Goal: Complete application form: Complete application form

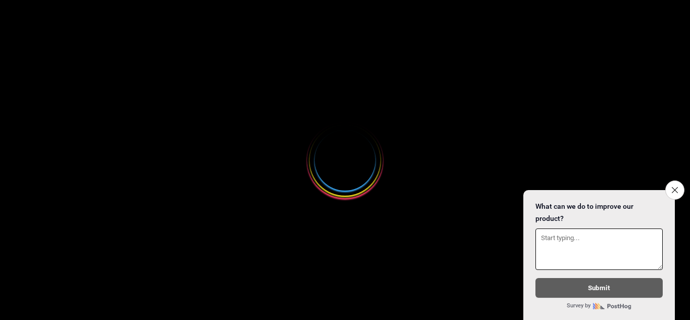
select select
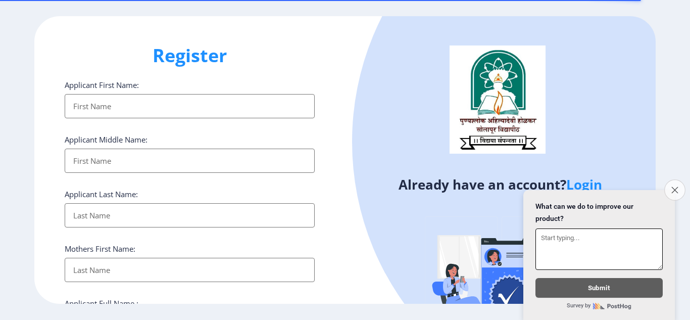
click at [672, 187] on icon "Close survey" at bounding box center [675, 190] width 7 height 7
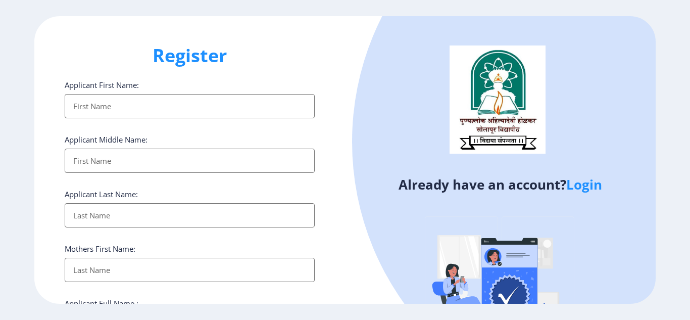
click at [171, 100] on input "Applicant First Name:" at bounding box center [190, 106] width 250 height 24
drag, startPoint x: 175, startPoint y: 104, endPoint x: 61, endPoint y: 106, distance: 114.2
click at [61, 106] on div "Register Applicant First Name: [PERSON_NAME] [PERSON_NAME] Applicant Middle Nam…" at bounding box center [189, 160] width 311 height 288
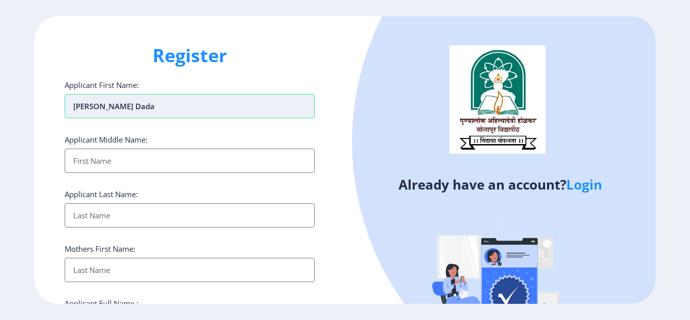
click at [89, 109] on input "[PERSON_NAME] dada" at bounding box center [190, 106] width 250 height 24
click at [300, 59] on h1 "Register" at bounding box center [190, 55] width 250 height 24
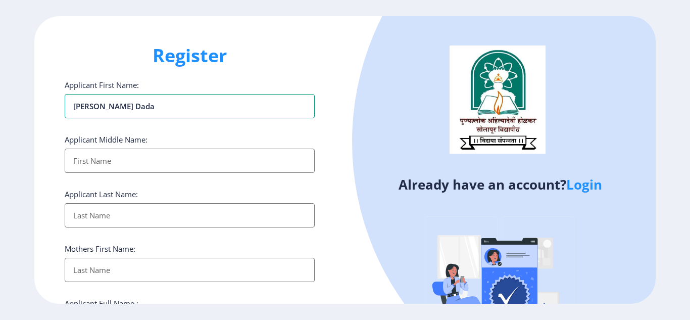
drag, startPoint x: 155, startPoint y: 112, endPoint x: 0, endPoint y: 100, distance: 155.2
click at [0, 100] on ngx-register "Register Applicant First Name: [PERSON_NAME] dada Applicant Middle Name: Applic…" at bounding box center [345, 160] width 690 height 288
type input "[PERSON_NAME]"
click at [125, 165] on input "Applicant First Name:" at bounding box center [190, 161] width 250 height 24
type input "dada"
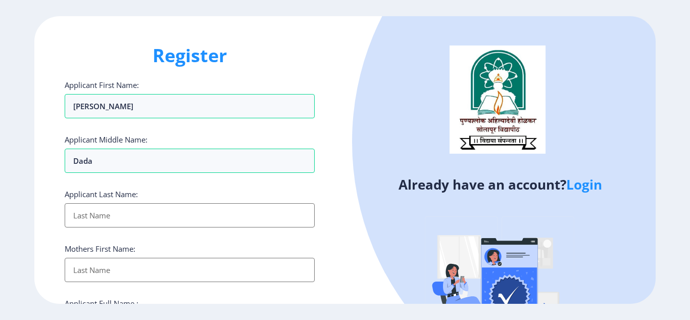
click at [126, 202] on div "Applicant Last Name:" at bounding box center [190, 208] width 250 height 38
click at [127, 222] on input "Applicant First Name:" at bounding box center [190, 215] width 250 height 24
type input "g"
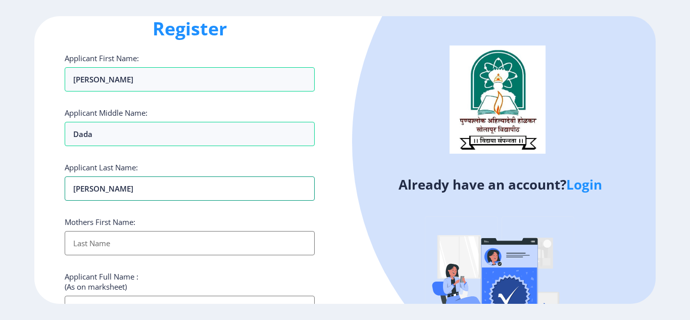
scroll to position [51, 0]
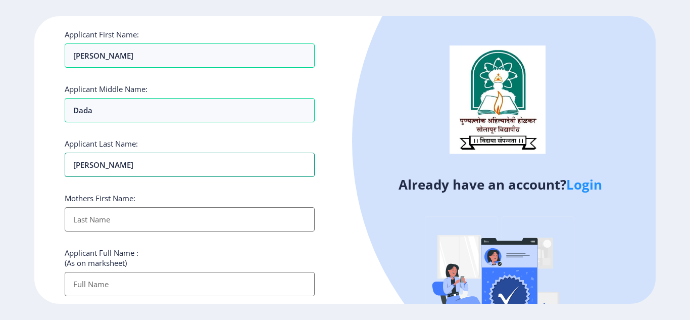
type input "[PERSON_NAME]"
click at [88, 222] on input "Applicant First Name:" at bounding box center [190, 219] width 250 height 24
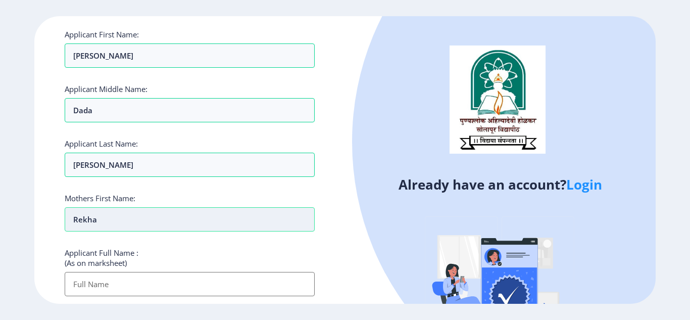
scroll to position [152, 0]
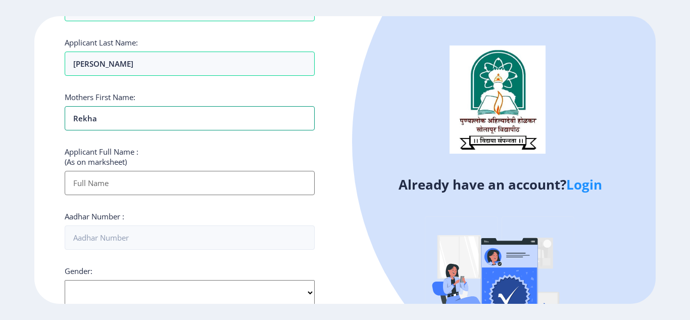
type input "rekha"
click at [118, 181] on input "Applicant First Name:" at bounding box center [190, 183] width 250 height 24
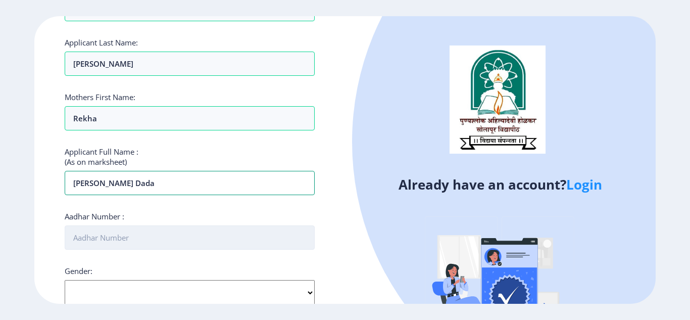
type input "[PERSON_NAME] dada"
click at [100, 226] on input "Aadhar Number :" at bounding box center [190, 237] width 250 height 24
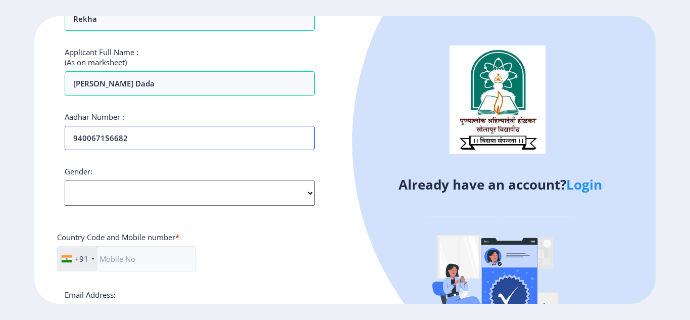
scroll to position [253, 0]
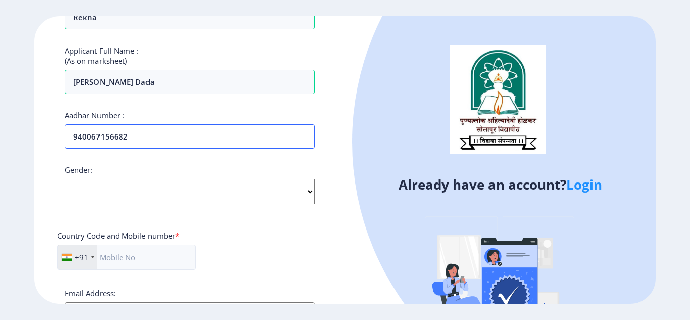
type input "940067156682"
click at [120, 196] on select "Select Gender [DEMOGRAPHIC_DATA] [DEMOGRAPHIC_DATA] Other" at bounding box center [190, 191] width 250 height 25
select select "[DEMOGRAPHIC_DATA]"
click at [65, 179] on select "Select Gender [DEMOGRAPHIC_DATA] [DEMOGRAPHIC_DATA] Other" at bounding box center [190, 191] width 250 height 25
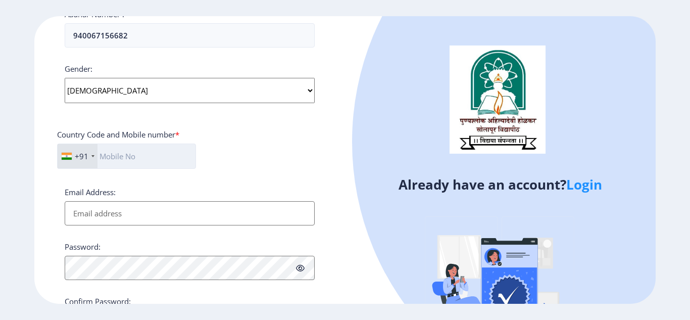
click at [138, 156] on input "text" at bounding box center [126, 156] width 139 height 25
type input "7620247813"
click at [146, 213] on input "Email Address:" at bounding box center [190, 213] width 250 height 24
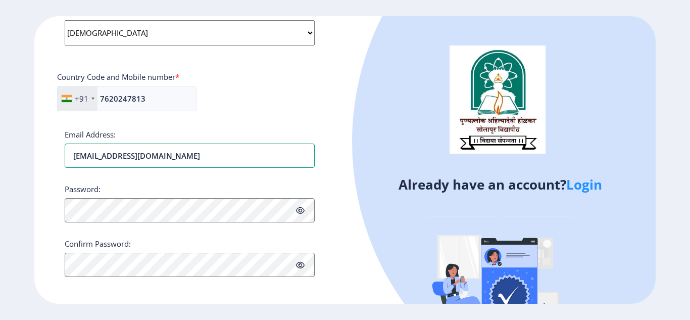
scroll to position [415, 0]
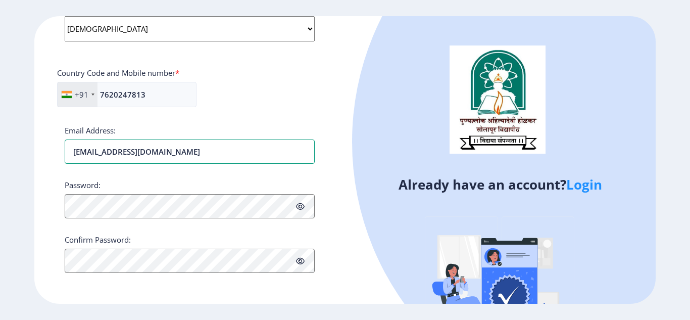
type input "[EMAIL_ADDRESS][DOMAIN_NAME]"
click at [300, 207] on icon at bounding box center [300, 207] width 9 height 8
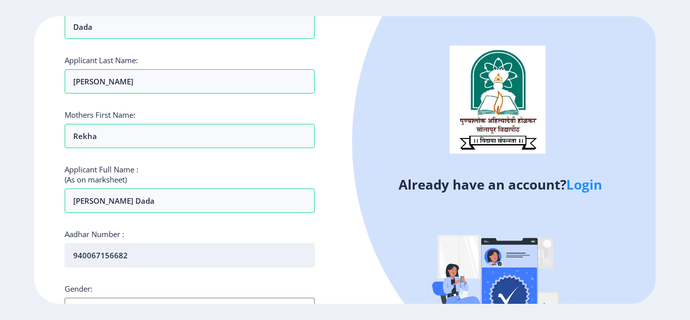
scroll to position [152, 0]
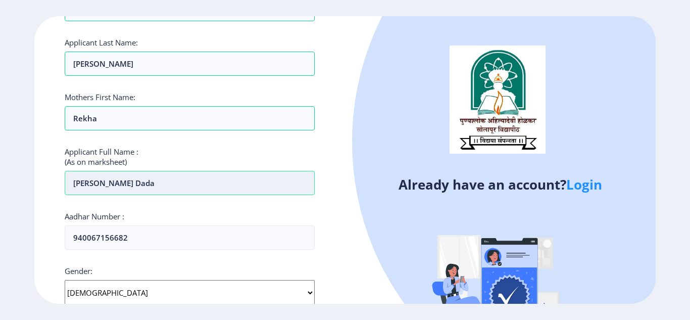
click at [107, 182] on input "[PERSON_NAME] dada" at bounding box center [190, 183] width 250 height 24
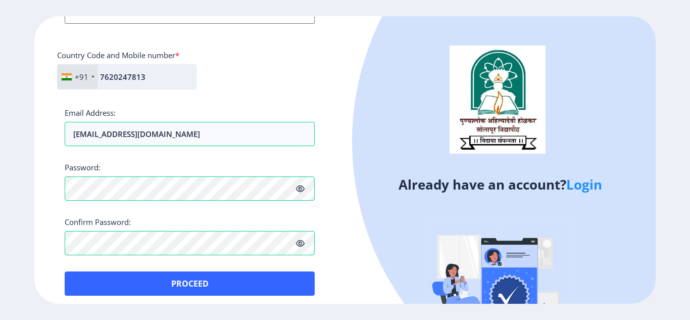
scroll to position [440, 0]
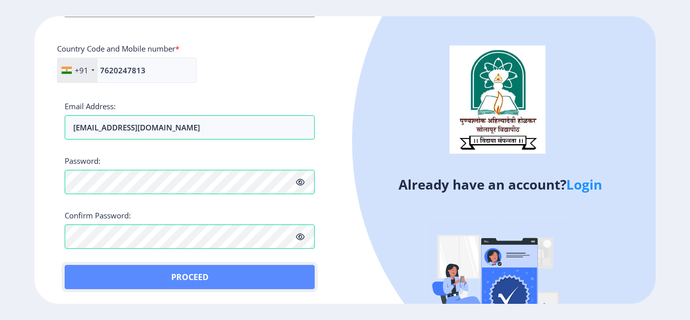
click at [188, 274] on button "Proceed" at bounding box center [190, 277] width 250 height 24
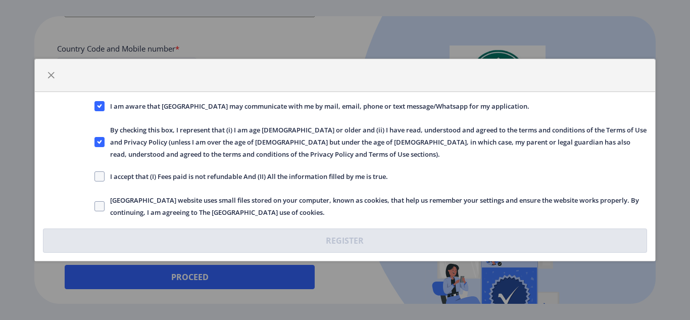
drag, startPoint x: 111, startPoint y: 107, endPoint x: 309, endPoint y: 207, distance: 222.7
click at [306, 218] on div "I am aware that [GEOGRAPHIC_DATA] may communicate with me by mail, email, phone…" at bounding box center [345, 176] width 620 height 169
copy div "I am aware that [GEOGRAPHIC_DATA] may communicate with me by mail, email, phone…"
click at [101, 175] on span at bounding box center [100, 176] width 10 height 10
click at [95, 176] on input "I accept that (I) Fees paid is not refundable And (II) All the information fill…" at bounding box center [95, 176] width 1 height 1
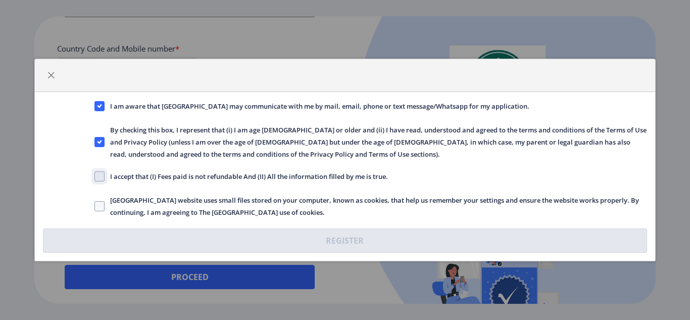
checkbox input "true"
click at [100, 200] on label "[GEOGRAPHIC_DATA] website uses small files stored on your computer, known as co…" at bounding box center [371, 206] width 552 height 24
click at [95, 206] on input "[GEOGRAPHIC_DATA] website uses small files stored on your computer, known as co…" at bounding box center [95, 206] width 1 height 1
checkbox input "true"
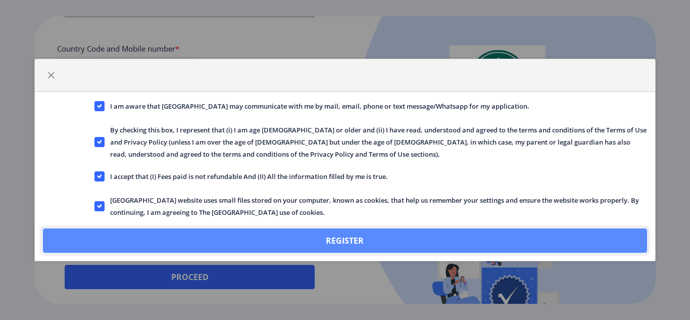
click at [345, 229] on button "Register" at bounding box center [345, 240] width 604 height 24
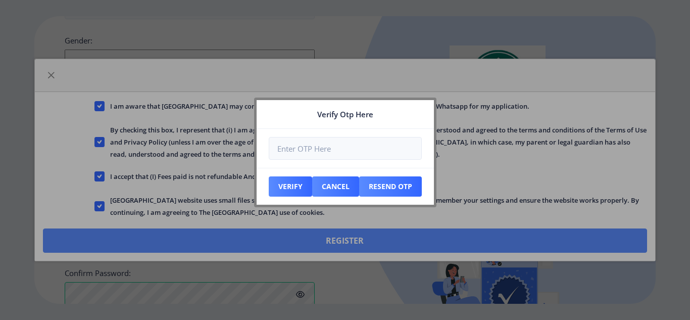
scroll to position [497, 0]
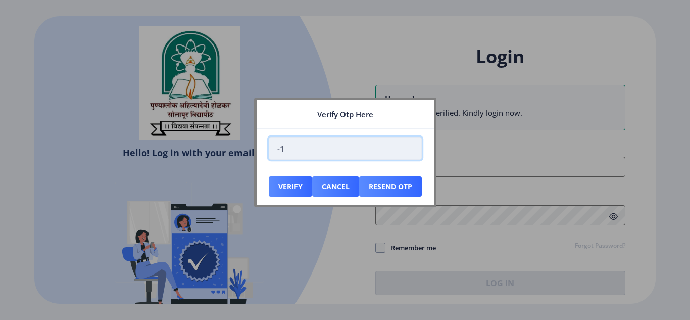
type input "-1"
click at [411, 152] on input "-1" at bounding box center [345, 148] width 153 height 23
click at [413, 146] on input "-1" at bounding box center [345, 148] width 153 height 23
drag, startPoint x: 368, startPoint y: 152, endPoint x: 247, endPoint y: 155, distance: 121.8
click at [247, 155] on div "Verify Otp Here -1 Verify Cancel Resend Otp" at bounding box center [345, 160] width 690 height 320
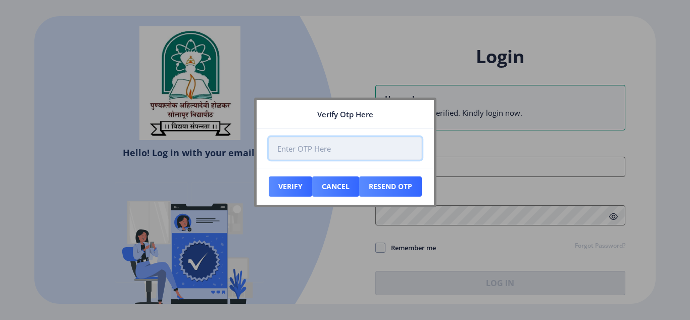
click at [284, 147] on input "number" at bounding box center [345, 148] width 153 height 23
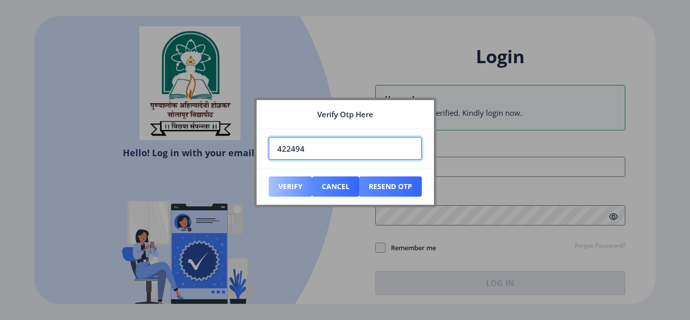
type input "422494"
click at [297, 189] on button "Verify" at bounding box center [290, 186] width 43 height 20
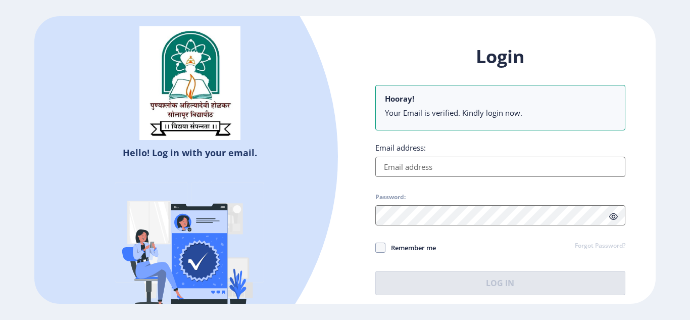
click at [440, 163] on input "Email address:" at bounding box center [501, 167] width 250 height 20
type input "[EMAIL_ADDRESS][DOMAIN_NAME]"
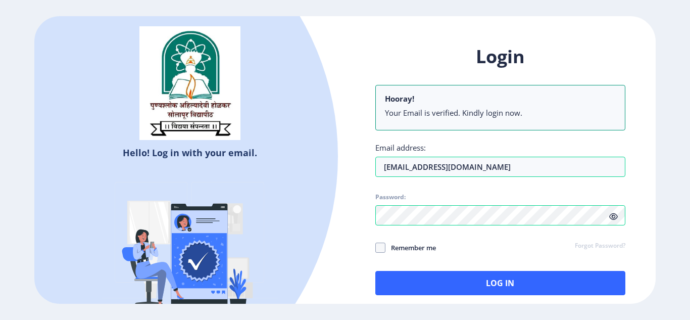
click at [611, 212] on span at bounding box center [614, 216] width 9 height 10
click at [612, 213] on icon at bounding box center [614, 217] width 9 height 8
click at [612, 219] on icon at bounding box center [614, 217] width 9 height 8
click at [381, 249] on span at bounding box center [381, 248] width 10 height 10
click at [376, 248] on input "Remember me" at bounding box center [376, 247] width 1 height 1
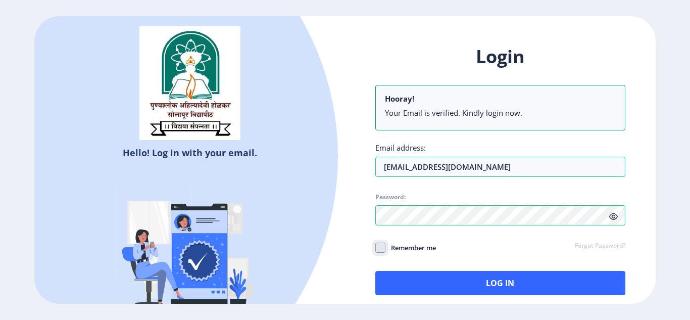
checkbox input "true"
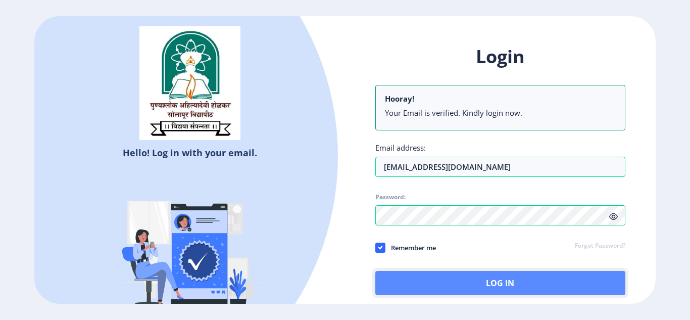
click at [481, 281] on button "Log In" at bounding box center [501, 283] width 250 height 24
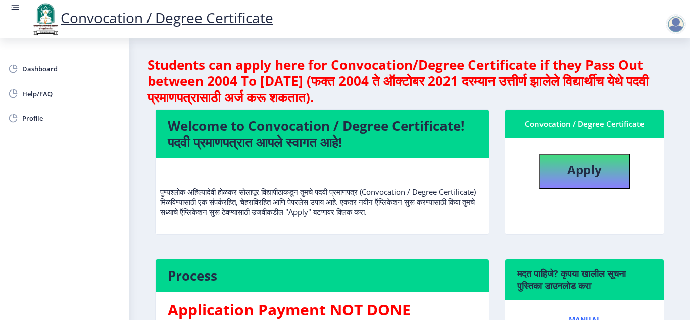
drag, startPoint x: 386, startPoint y: 129, endPoint x: 381, endPoint y: 141, distance: 12.4
click at [386, 129] on h4 "Welcome to Convocation / Degree Certificate! पदवी प्रमाणपत्रात आपले स्वागत आहे!" at bounding box center [322, 134] width 309 height 32
click at [582, 169] on b "Apply" at bounding box center [585, 169] width 34 height 17
select select
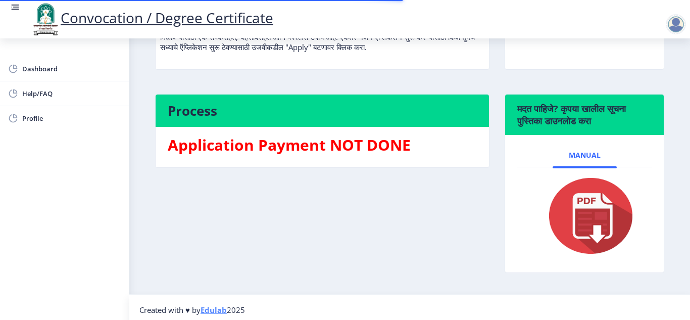
scroll to position [170, 0]
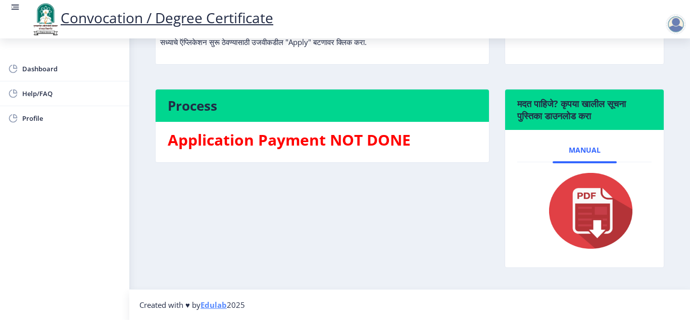
click at [579, 217] on img at bounding box center [584, 210] width 101 height 81
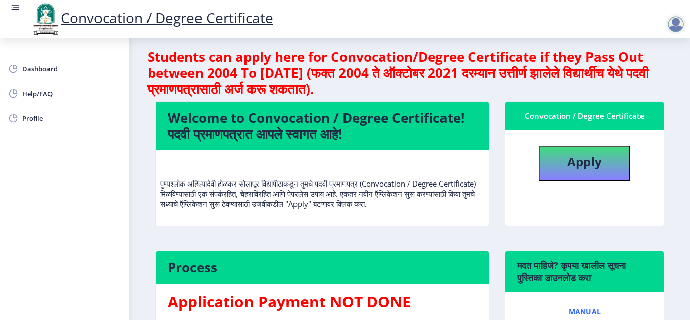
scroll to position [0, 0]
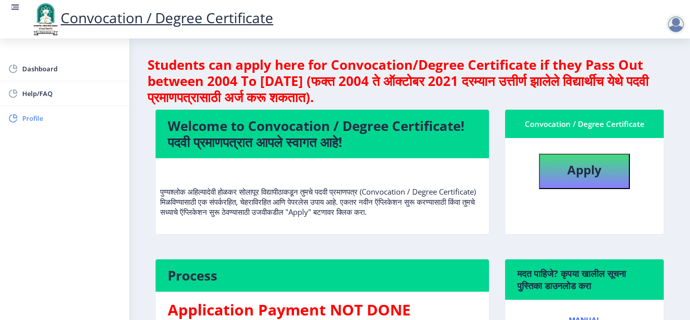
click at [43, 116] on span "Profile" at bounding box center [71, 118] width 99 height 12
select select
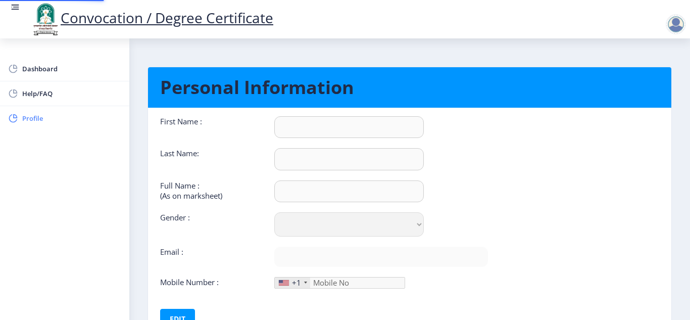
type input "[PERSON_NAME]"
type input "[PERSON_NAME] dada"
select select "[DEMOGRAPHIC_DATA]"
type input "[EMAIL_ADDRESS][DOMAIN_NAME]"
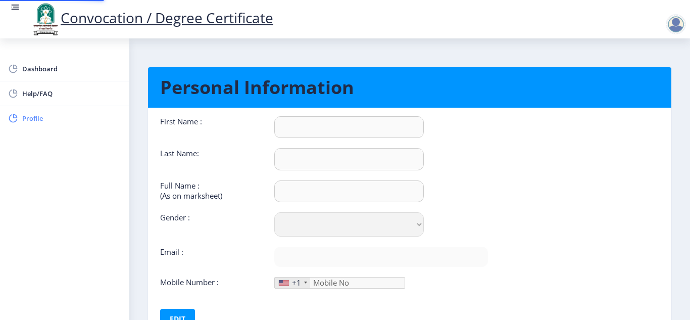
type input "7620247813"
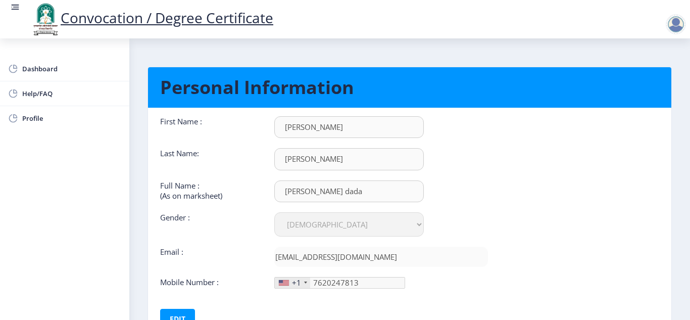
scroll to position [80, 0]
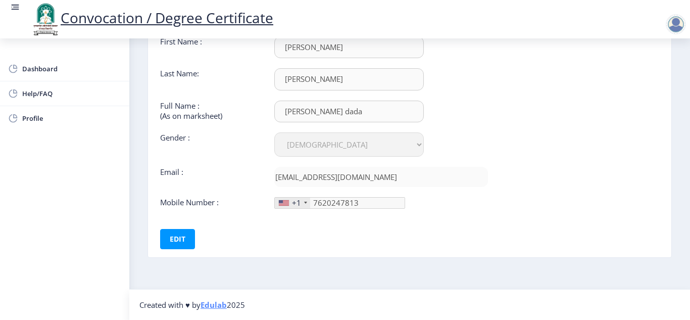
click at [304, 203] on div at bounding box center [305, 203] width 3 height 2
click at [293, 203] on div "+1" at bounding box center [296, 203] width 9 height 10
click at [167, 232] on button "Edit" at bounding box center [177, 239] width 35 height 20
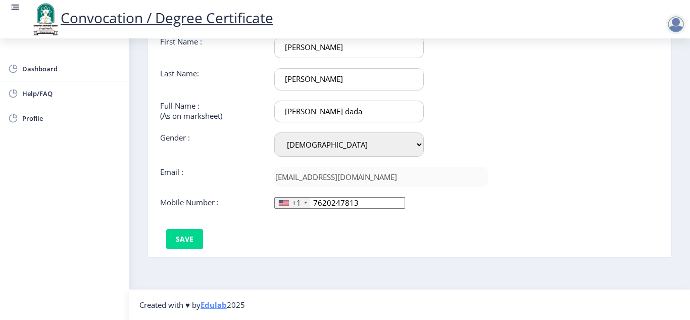
click at [303, 201] on div "+1" at bounding box center [292, 203] width 35 height 11
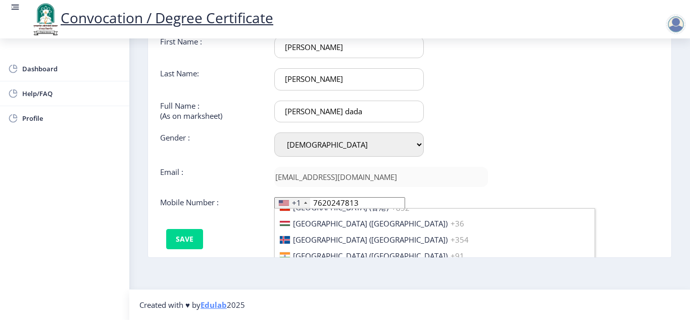
scroll to position [1567, 0]
click at [321, 251] on span "[GEOGRAPHIC_DATA] ([GEOGRAPHIC_DATA])" at bounding box center [370, 256] width 155 height 10
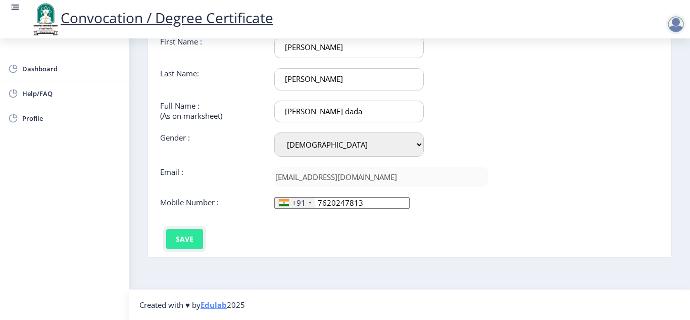
click at [181, 233] on button "Save" at bounding box center [184, 239] width 37 height 20
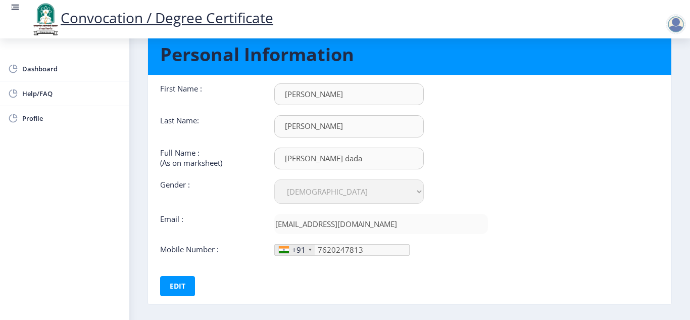
scroll to position [51, 0]
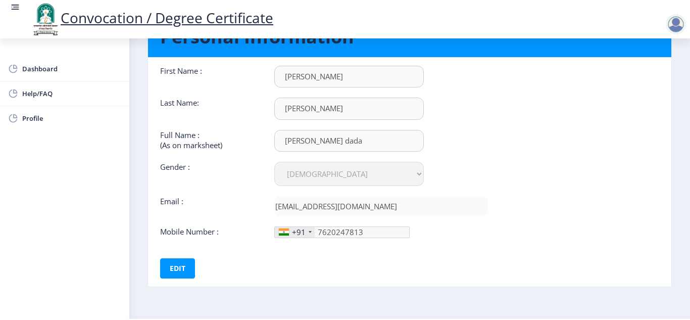
click at [473, 175] on div "Select Gender [DEMOGRAPHIC_DATA] [DEMOGRAPHIC_DATA] Other" at bounding box center [381, 174] width 228 height 24
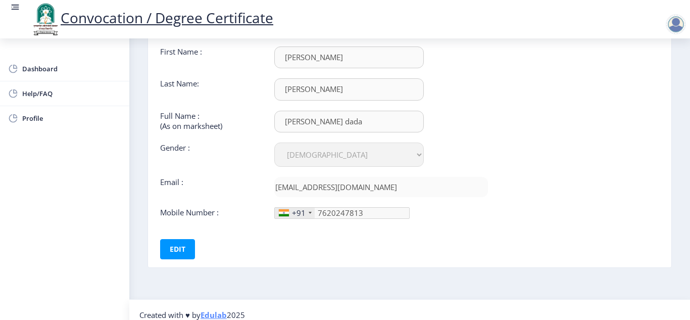
scroll to position [80, 0]
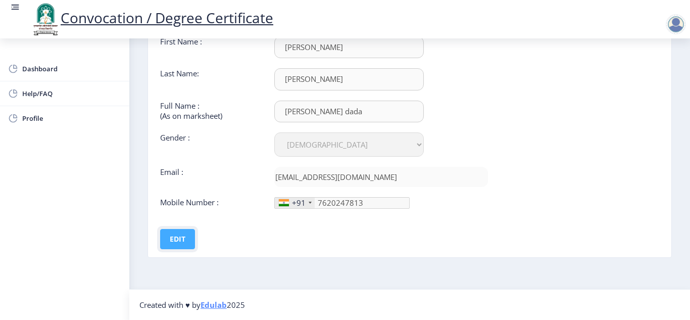
click at [188, 239] on button "Edit" at bounding box center [177, 239] width 35 height 20
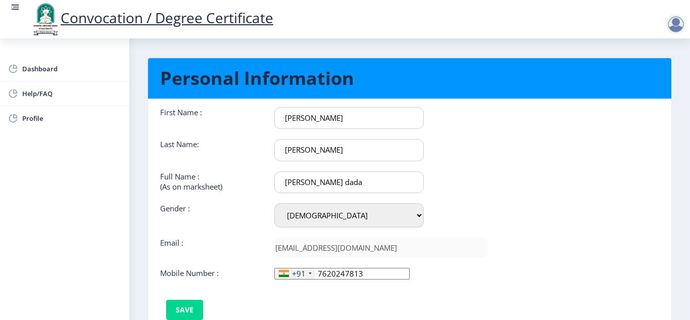
scroll to position [0, 0]
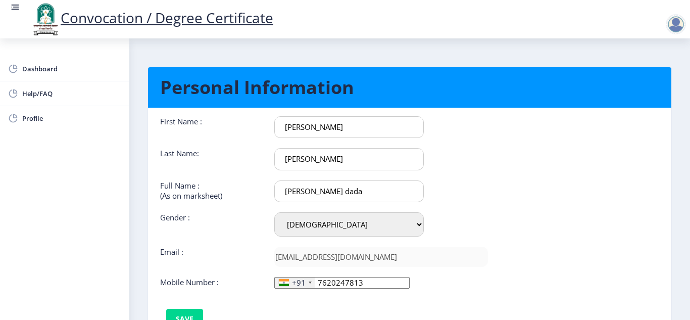
click at [288, 163] on input "[PERSON_NAME]" at bounding box center [349, 159] width 150 height 22
type input "[PERSON_NAME]"
click at [289, 195] on input "[PERSON_NAME] dada" at bounding box center [349, 191] width 150 height 22
click at [319, 195] on input "[PERSON_NAME] dada" at bounding box center [349, 191] width 150 height 22
click at [340, 192] on input "[PERSON_NAME] dada" at bounding box center [349, 191] width 150 height 22
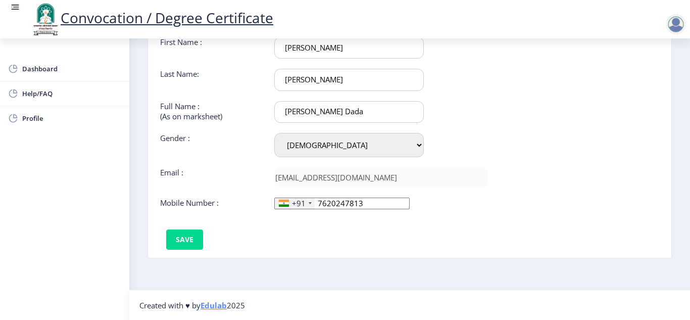
scroll to position [80, 0]
type input "[PERSON_NAME] Dada"
click at [181, 235] on button "Save" at bounding box center [184, 239] width 37 height 20
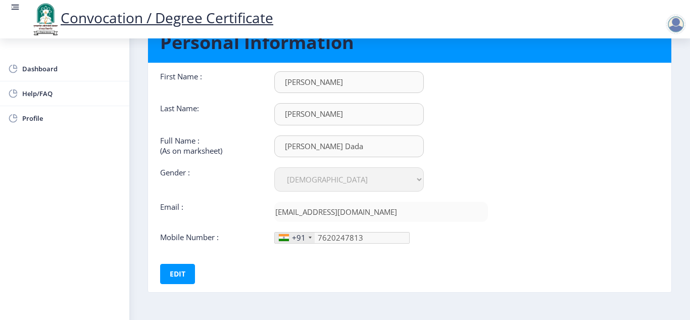
scroll to position [0, 0]
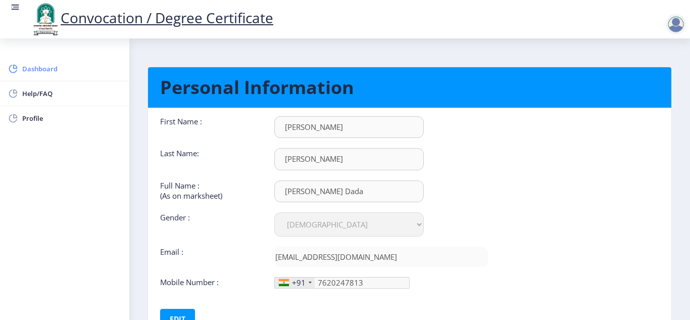
click at [47, 74] on span "Dashboard" at bounding box center [71, 69] width 99 height 12
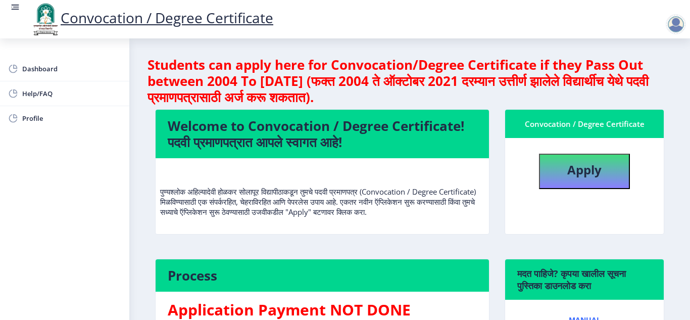
click at [678, 18] on div at bounding box center [676, 24] width 20 height 20
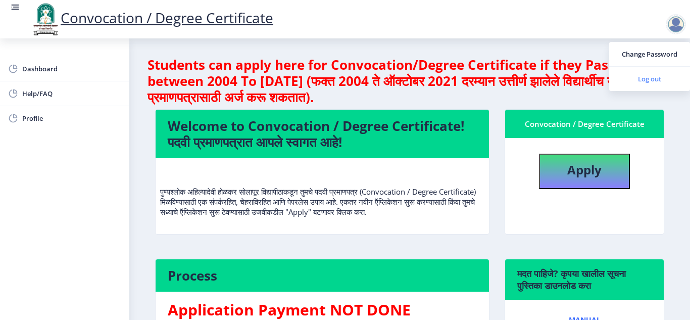
click at [661, 72] on link "Log out" at bounding box center [650, 79] width 81 height 24
